Goal: Task Accomplishment & Management: Use online tool/utility

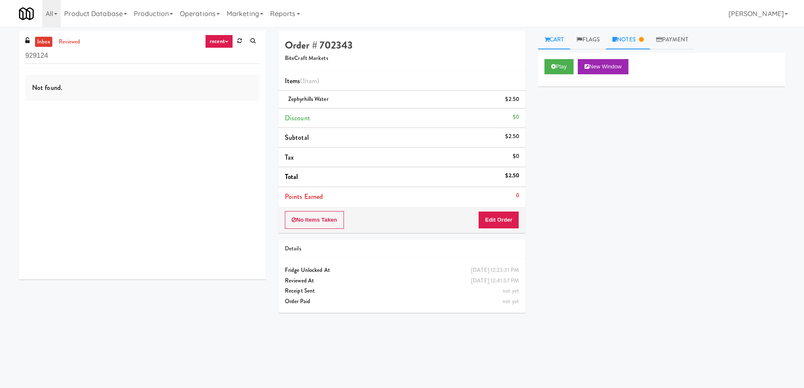
click at [628, 39] on link "Notes" at bounding box center [628, 39] width 44 height 19
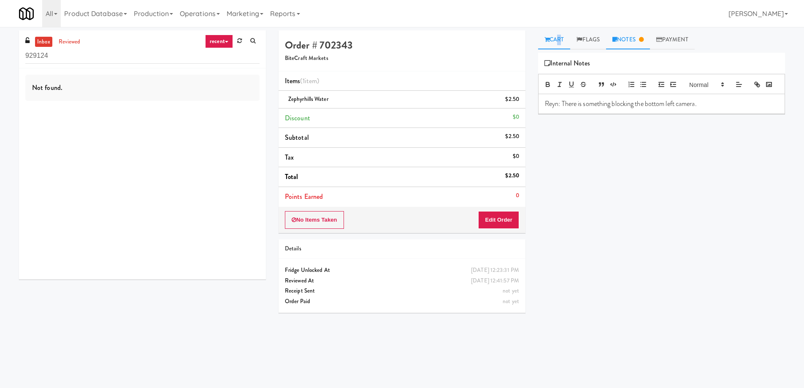
click at [557, 41] on link "Cart" at bounding box center [554, 39] width 32 height 19
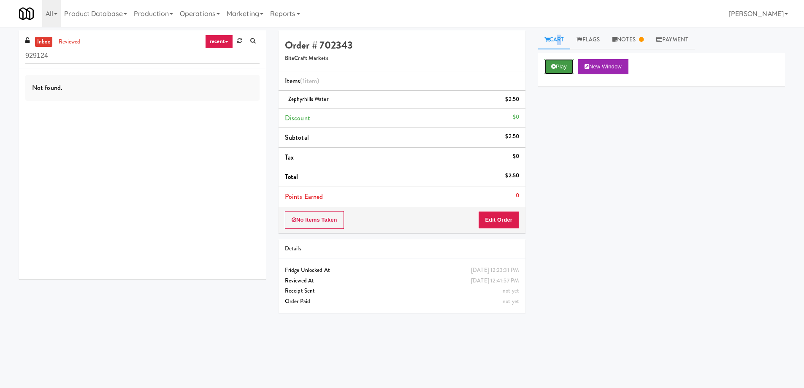
click at [556, 72] on button "Play" at bounding box center [558, 66] width 29 height 15
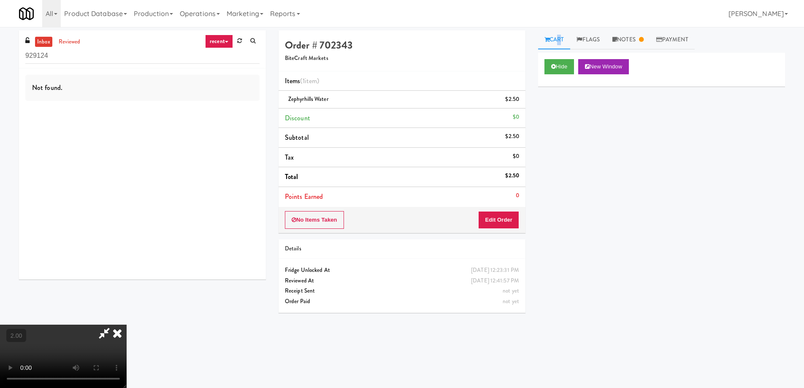
click at [127, 325] on video at bounding box center [63, 356] width 127 height 63
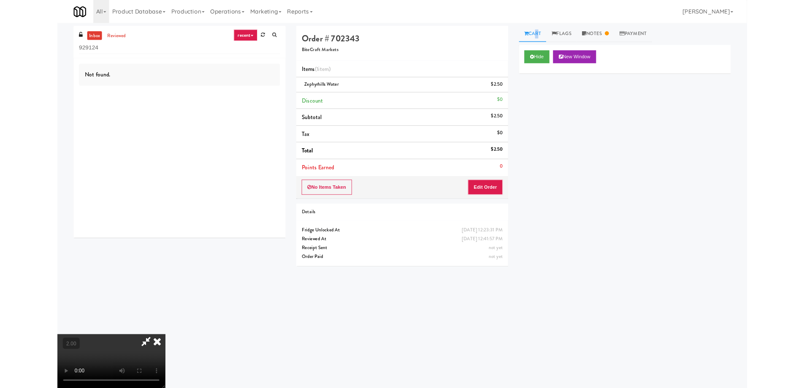
scroll to position [17, 0]
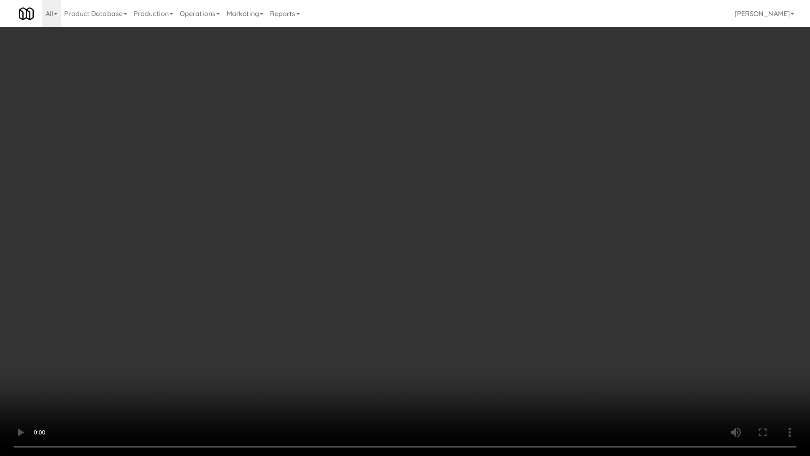
click at [331, 253] on video at bounding box center [405, 228] width 810 height 456
click at [328, 253] on video at bounding box center [405, 228] width 810 height 456
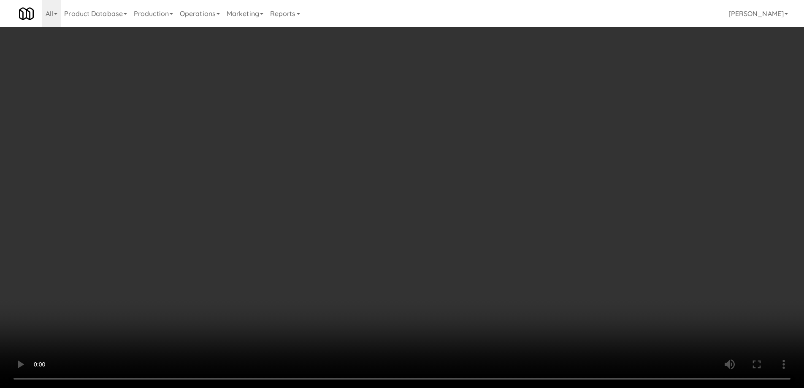
scroll to position [0, 0]
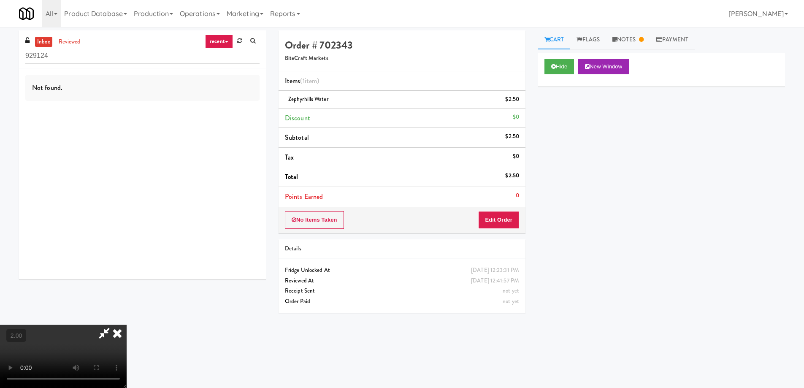
click at [127, 325] on icon at bounding box center [117, 333] width 19 height 17
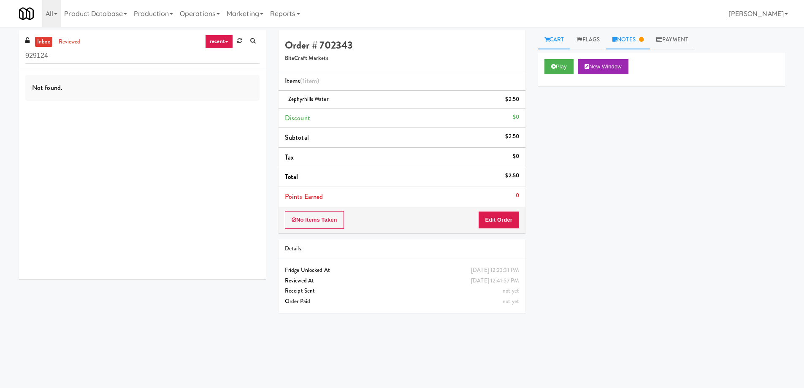
click at [633, 36] on link "Notes" at bounding box center [628, 39] width 44 height 19
